Goal: Task Accomplishment & Management: Use online tool/utility

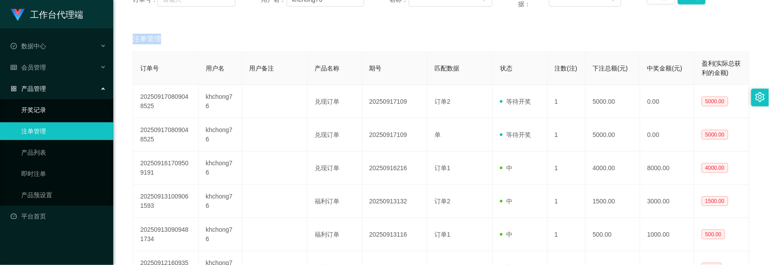
scroll to position [118, 0]
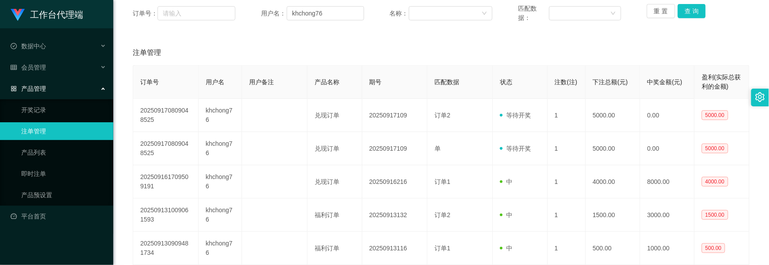
click at [36, 89] on div "产品管理" at bounding box center [56, 89] width 113 height 18
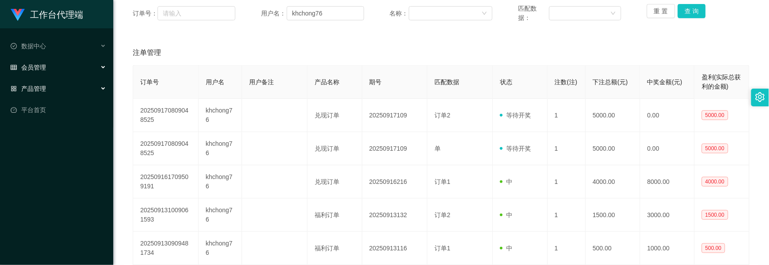
click at [46, 71] on div "会员管理" at bounding box center [56, 67] width 113 height 18
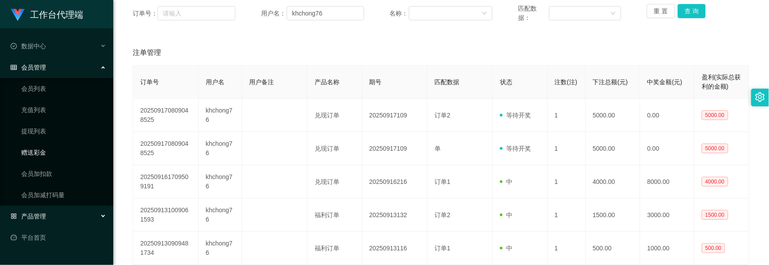
click at [45, 153] on link "赠送彩金" at bounding box center [63, 152] width 85 height 18
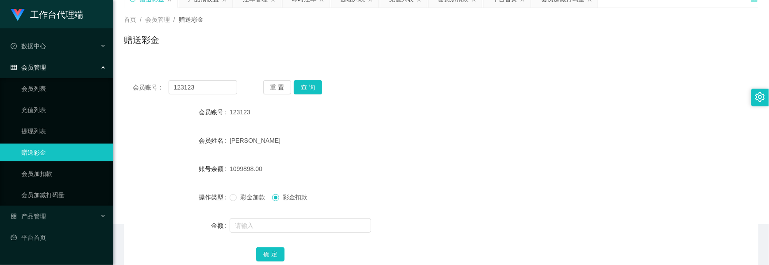
scroll to position [100, 0]
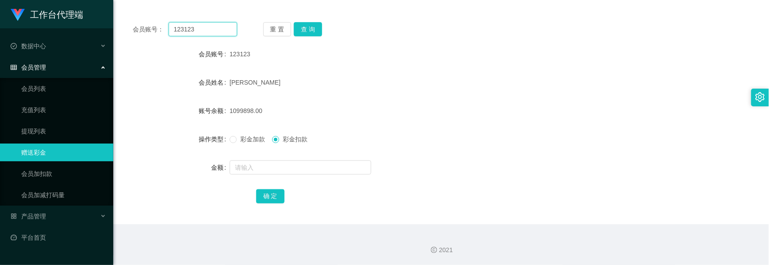
drag, startPoint x: 208, startPoint y: 35, endPoint x: 160, endPoint y: 35, distance: 47.8
click at [161, 35] on div "会员账号： 123123" at bounding box center [185, 29] width 104 height 14
paste input "111511"
type input "1111511"
click at [308, 30] on button "查 询" at bounding box center [308, 29] width 28 height 14
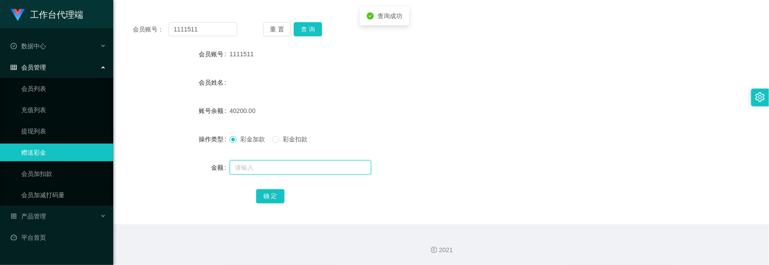
click at [255, 170] on input "text" at bounding box center [301, 167] width 142 height 14
type input "5000"
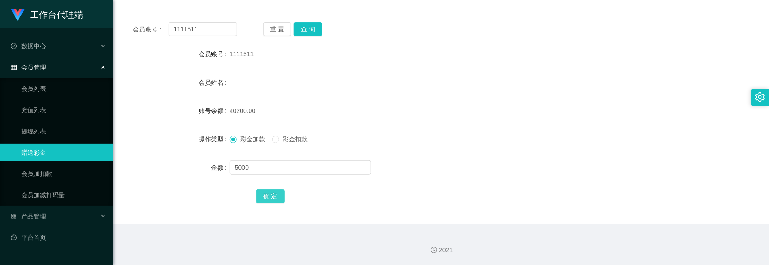
click at [266, 197] on button "确 定" at bounding box center [270, 196] width 28 height 14
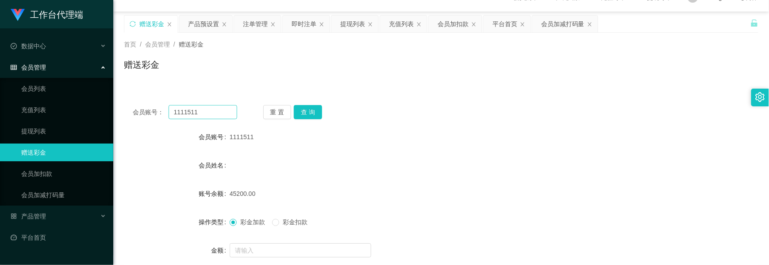
scroll to position [0, 0]
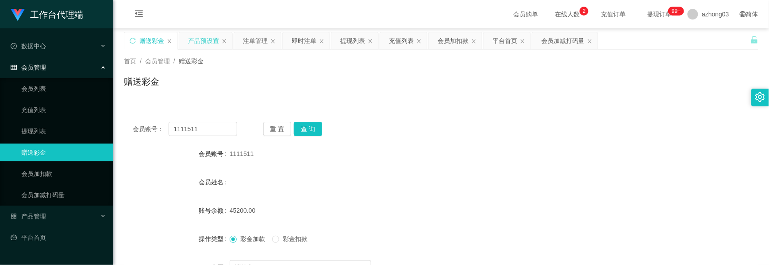
click at [210, 41] on div "产品预设置" at bounding box center [203, 40] width 31 height 17
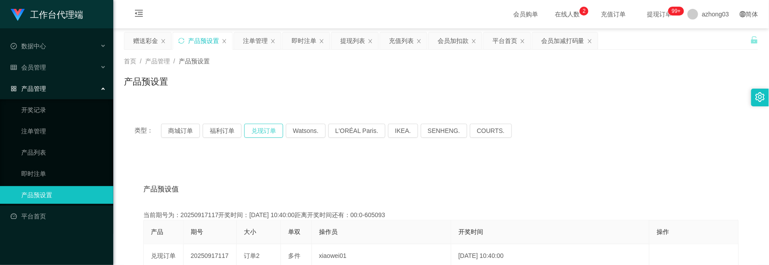
click at [255, 133] on button "兑现订单" at bounding box center [263, 131] width 39 height 14
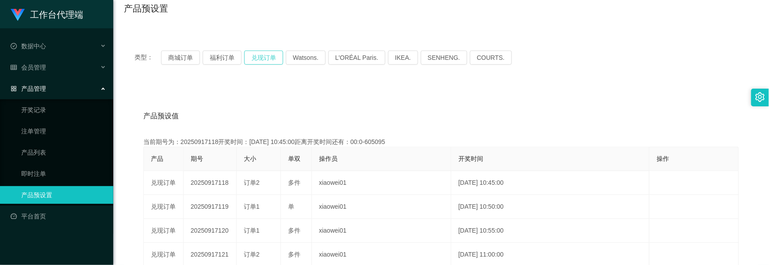
scroll to position [177, 0]
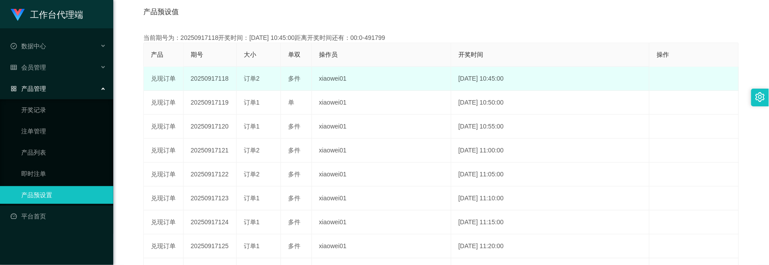
click at [212, 77] on td "20250917118" at bounding box center [210, 79] width 53 height 24
copy td "20250917118"
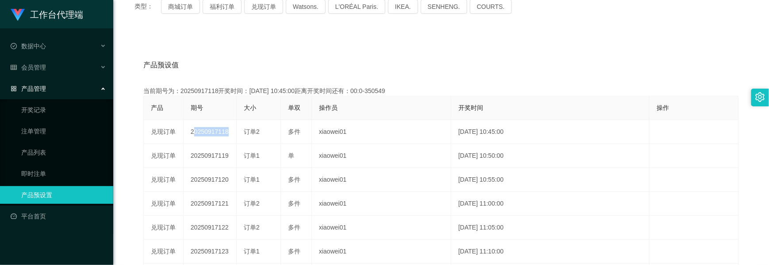
scroll to position [0, 0]
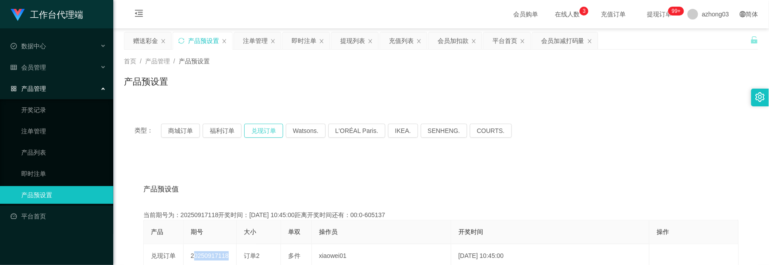
click at [263, 135] on button "兑现订单" at bounding box center [263, 131] width 39 height 14
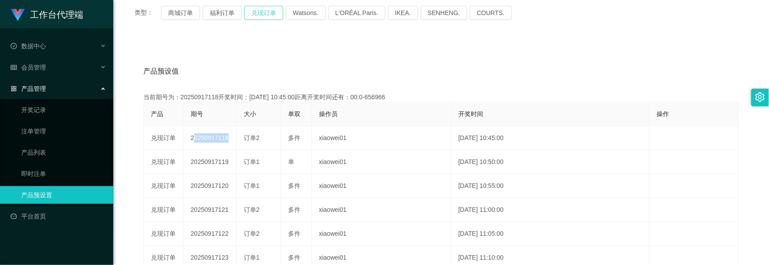
scroll to position [59, 0]
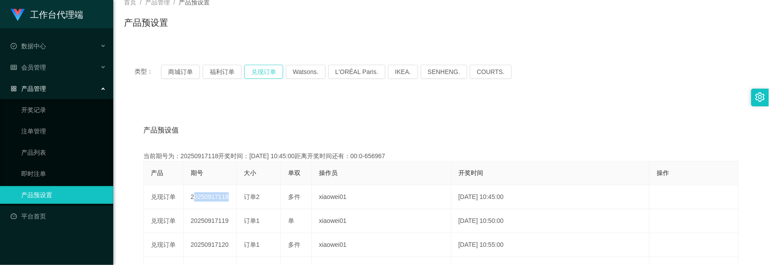
click at [264, 75] on button "兑现订单" at bounding box center [263, 72] width 39 height 14
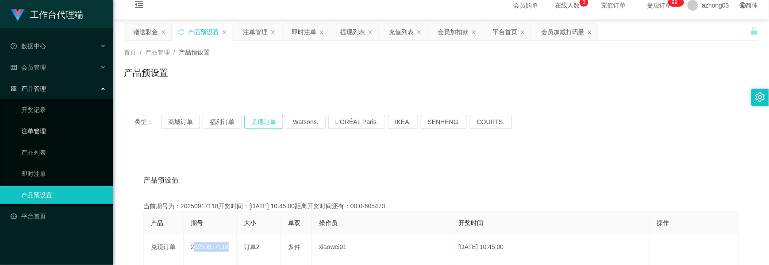
scroll to position [0, 0]
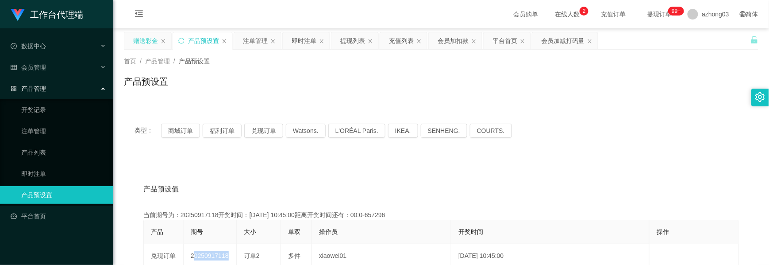
click at [142, 41] on div "赠送彩金" at bounding box center [145, 40] width 25 height 17
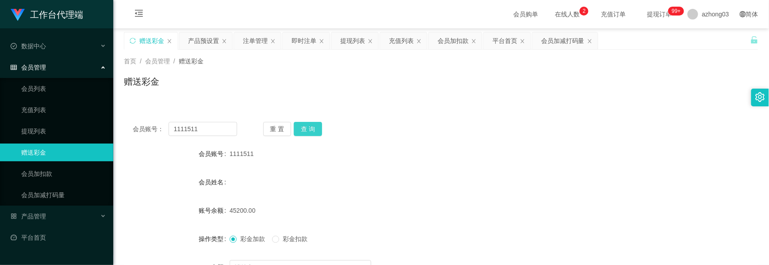
click at [315, 122] on button "查 询" at bounding box center [308, 129] width 28 height 14
click at [190, 38] on div "产品预设置" at bounding box center [203, 40] width 31 height 17
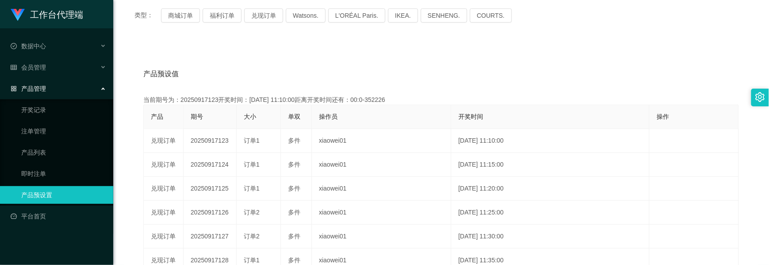
scroll to position [118, 0]
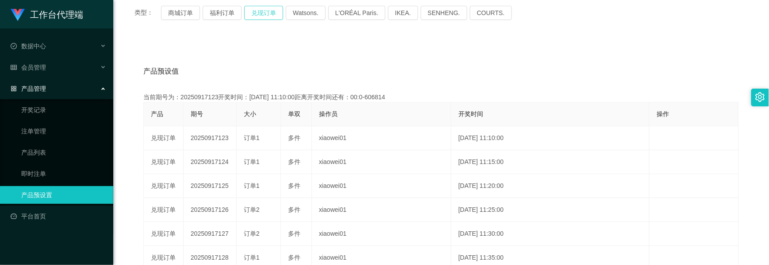
click at [263, 12] on button "兑现订单" at bounding box center [263, 13] width 39 height 14
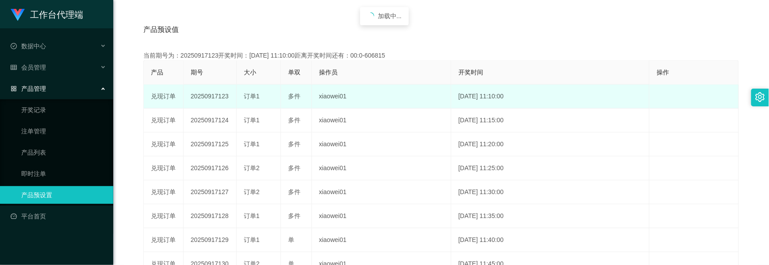
scroll to position [177, 0]
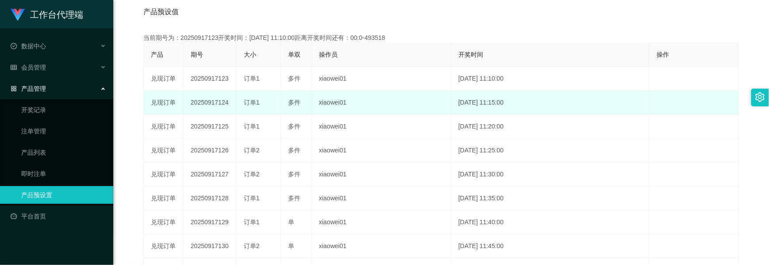
click at [208, 102] on td "20250917124" at bounding box center [210, 103] width 53 height 24
copy td "20250917124"
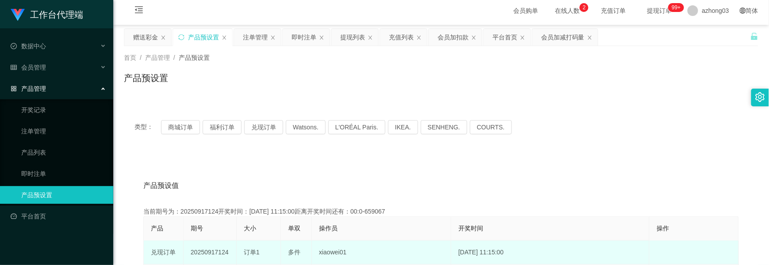
scroll to position [0, 0]
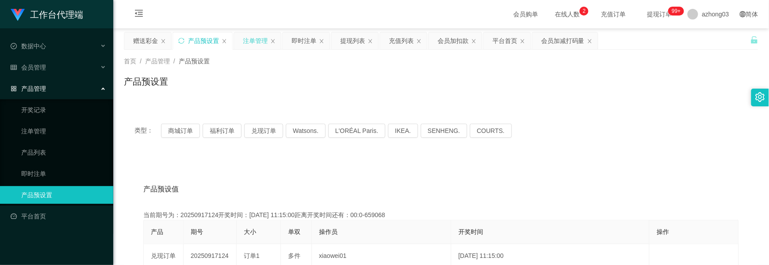
click at [251, 43] on div "注单管理" at bounding box center [255, 40] width 25 height 17
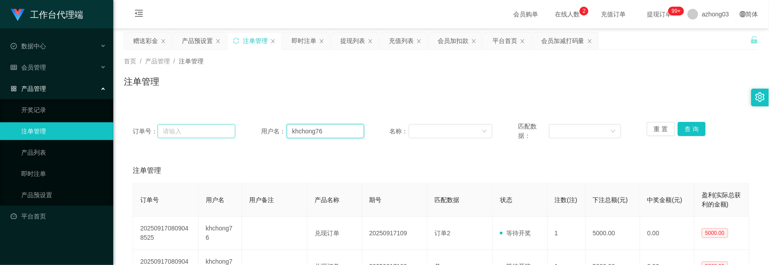
click at [220, 133] on div "订单号： 用户名： khchong76 名称： 匹配数据： 重 置 查 询" at bounding box center [441, 131] width 617 height 19
paste input "手快了，下单到福利订单了"
click at [336, 128] on input "手快了，下单到福利订单了" at bounding box center [325, 131] width 77 height 14
drag, startPoint x: 349, startPoint y: 130, endPoint x: 211, endPoint y: 125, distance: 138.2
click at [211, 125] on div "订单号： 用户名： 手快了，下单到福利订单了 名称： 匹配数据： 重 置 查 询" at bounding box center [441, 131] width 617 height 19
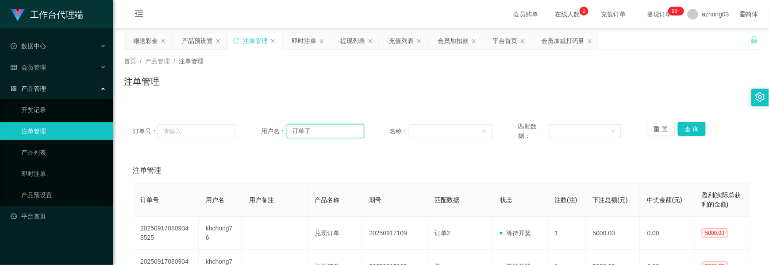
drag, startPoint x: 314, startPoint y: 134, endPoint x: 249, endPoint y: 118, distance: 67.4
click at [250, 118] on div "订单号： 用户名： 订单了 名称： 匹配数据： 重 置 查 询" at bounding box center [441, 131] width 635 height 36
paste input "Weifoo7509"
type input "Weifoo7509"
drag, startPoint x: 680, startPoint y: 130, endPoint x: 677, endPoint y: 137, distance: 7.2
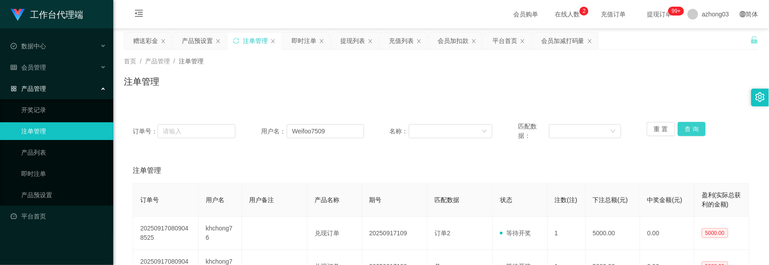
click at [680, 131] on button "查 询" at bounding box center [692, 129] width 28 height 14
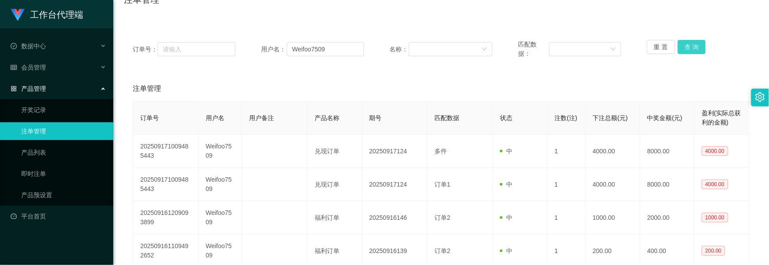
scroll to position [118, 0]
